Goal: Use online tool/utility: Utilize a website feature to perform a specific function

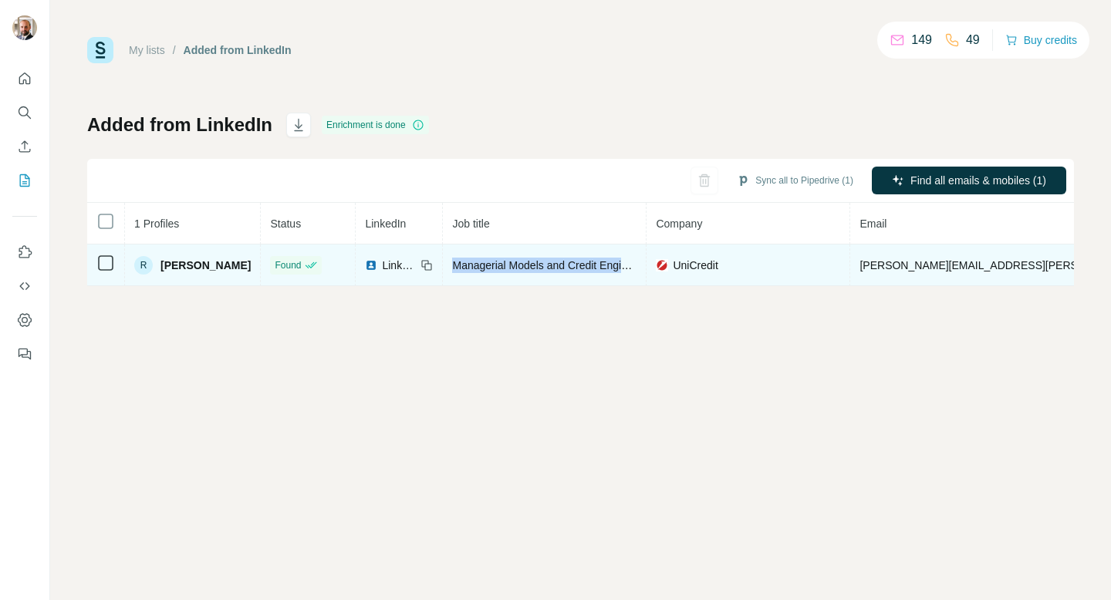
drag, startPoint x: 449, startPoint y: 263, endPoint x: 641, endPoint y: 263, distance: 192.1
click at [641, 263] on td "Managerial Models and Credit Engines" at bounding box center [545, 266] width 204 height 42
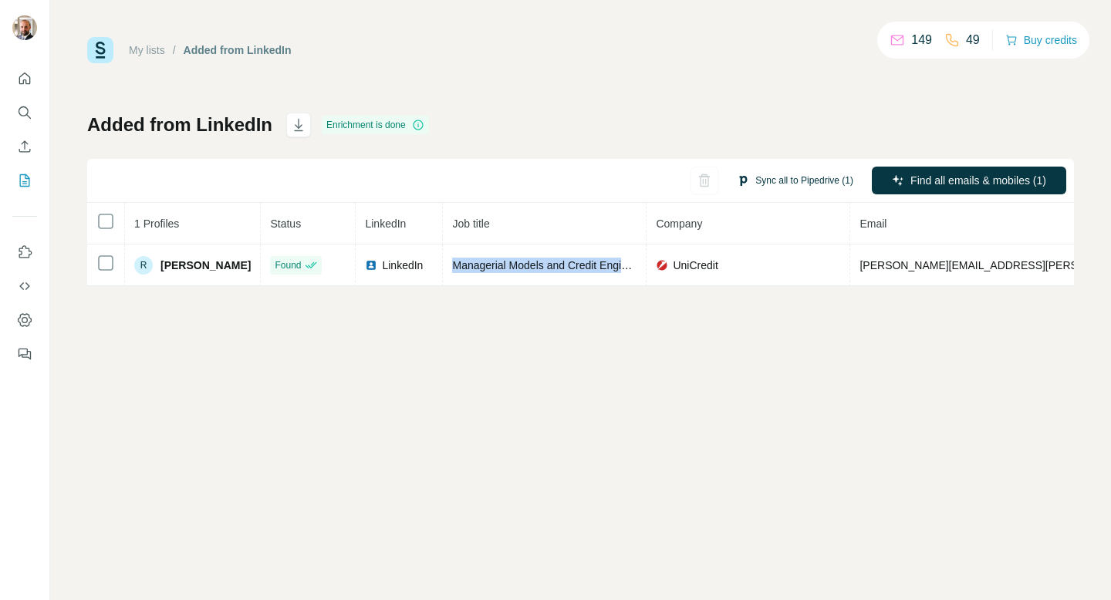
click at [781, 176] on button "Sync all to Pipedrive (1)" at bounding box center [795, 180] width 138 height 23
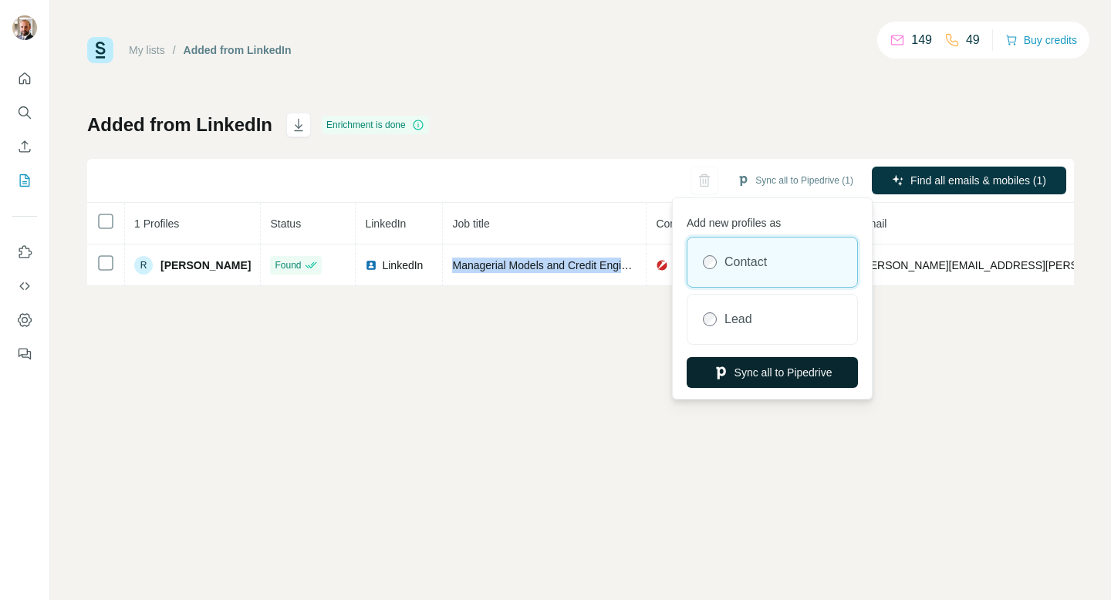
click at [767, 373] on button "Sync all to Pipedrive" at bounding box center [772, 372] width 171 height 31
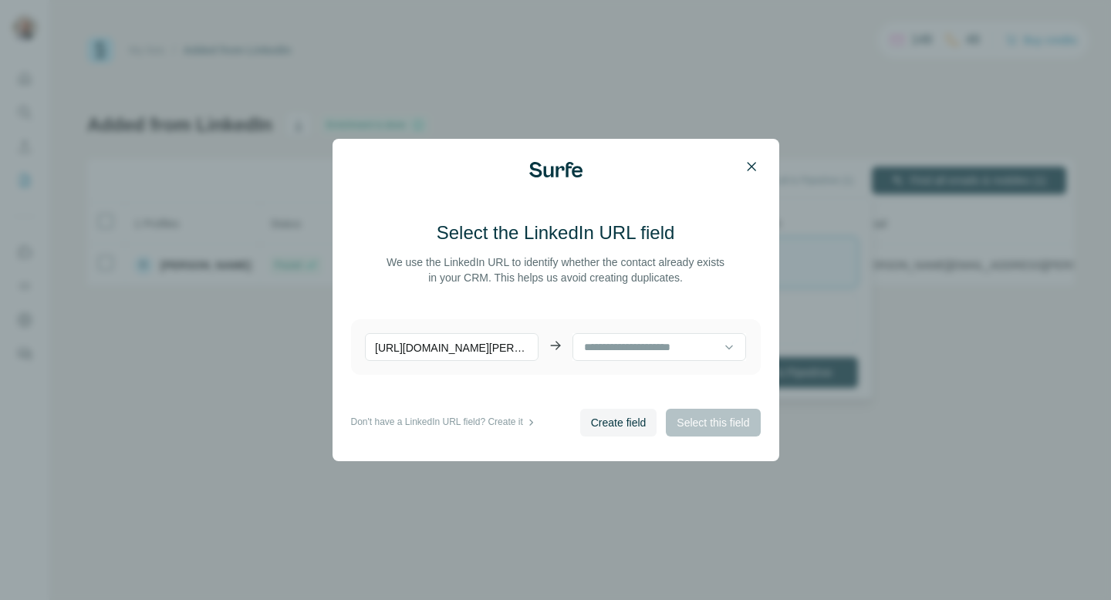
click at [754, 164] on icon "button" at bounding box center [751, 166] width 8 height 8
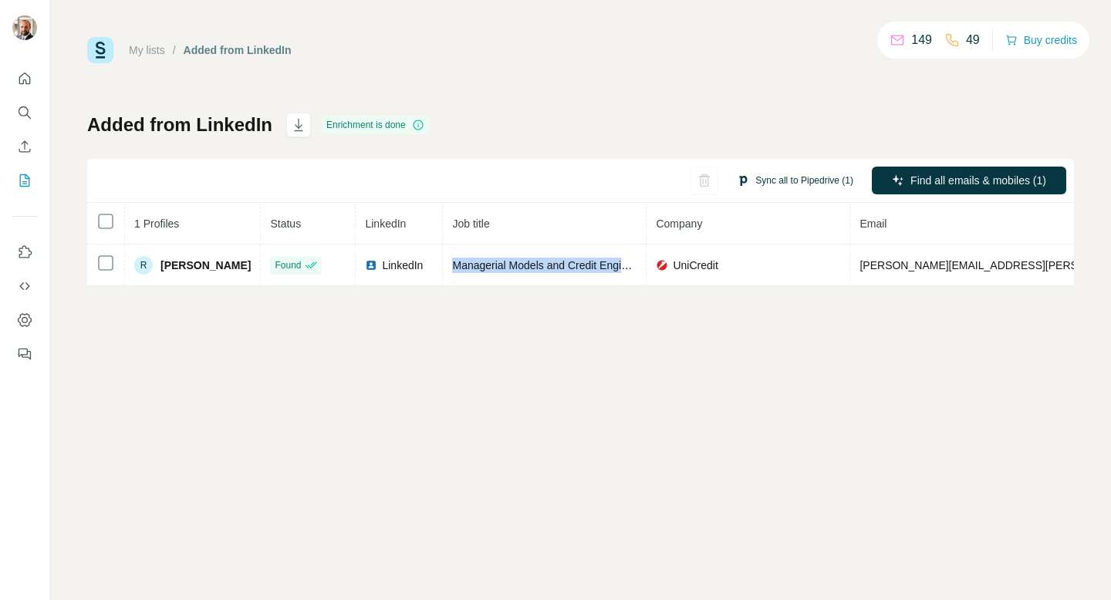
click at [808, 181] on button "Sync all to Pipedrive (1)" at bounding box center [795, 180] width 138 height 23
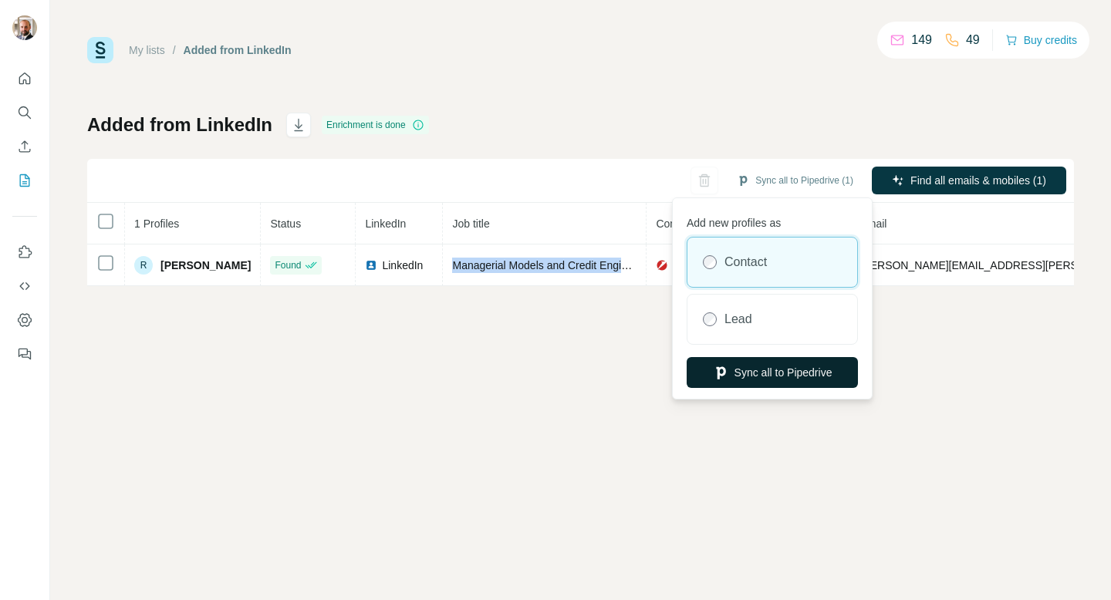
click at [777, 378] on button "Sync all to Pipedrive" at bounding box center [772, 372] width 171 height 31
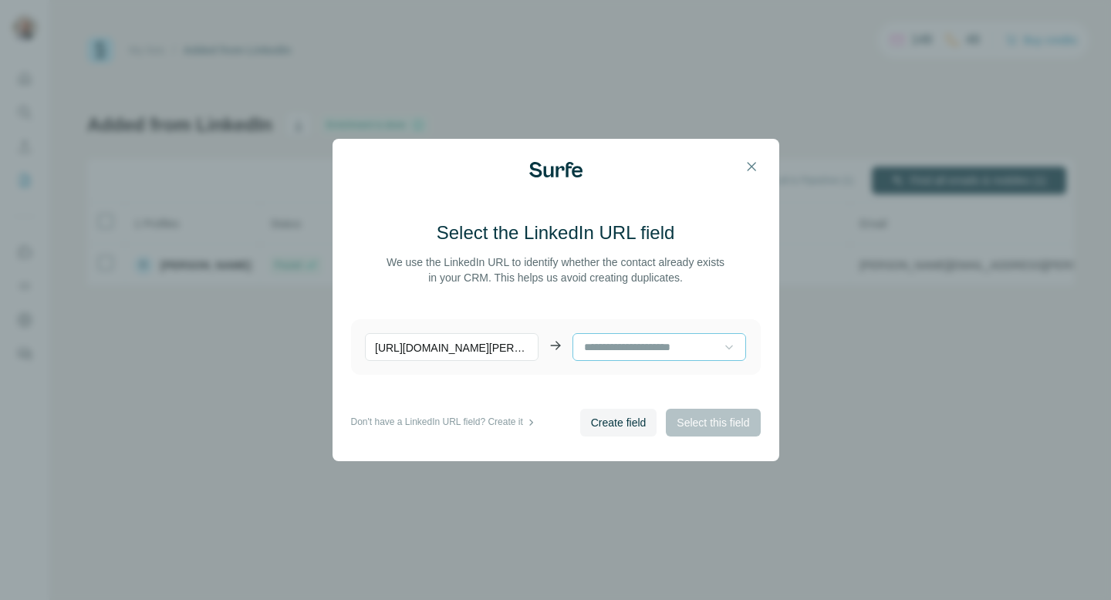
click at [728, 349] on icon at bounding box center [729, 348] width 8 height 5
click at [699, 383] on p "No results. Let's try again!" at bounding box center [659, 386] width 124 height 15
click at [754, 169] on icon "button" at bounding box center [751, 166] width 8 height 8
